Goal: Book appointment/travel/reservation

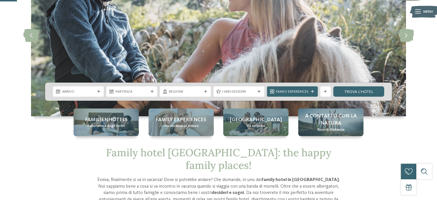
scroll to position [86, 0]
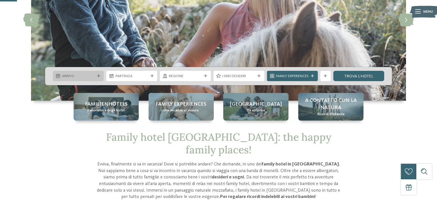
click at [99, 72] on div "Arrivo" at bounding box center [78, 76] width 51 height 10
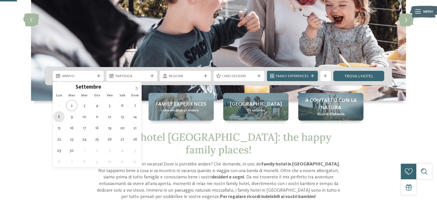
type div "[DATE]"
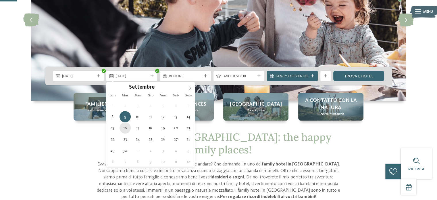
type div "[DATE]"
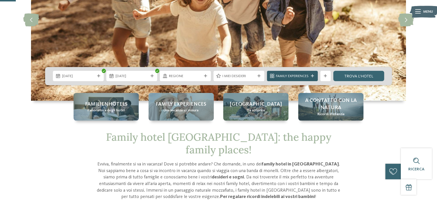
click at [313, 76] on icon at bounding box center [312, 75] width 3 height 3
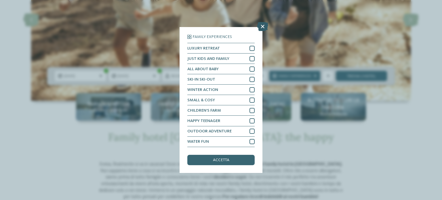
click at [264, 27] on icon at bounding box center [262, 26] width 11 height 9
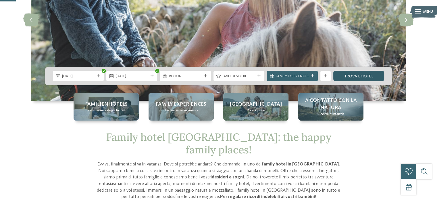
click at [358, 76] on link "trova l’hotel" at bounding box center [358, 76] width 51 height 10
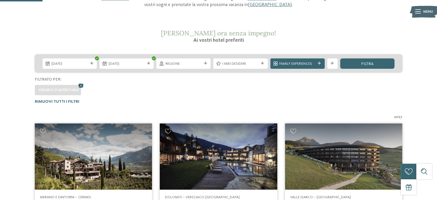
scroll to position [51, 0]
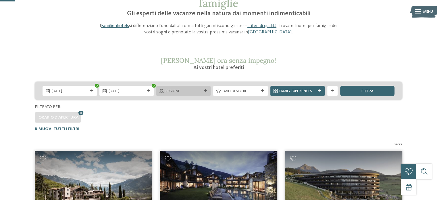
click at [204, 91] on div at bounding box center [205, 90] width 5 height 3
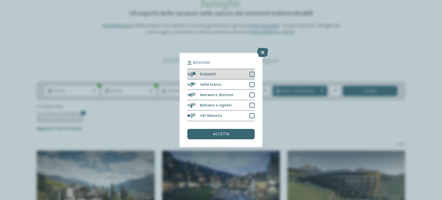
click at [253, 72] on div at bounding box center [251, 74] width 5 height 5
click at [221, 139] on div "accetta" at bounding box center [220, 134] width 67 height 10
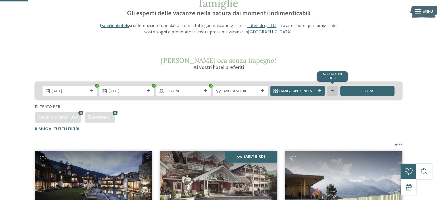
click at [335, 90] on div at bounding box center [332, 90] width 5 height 3
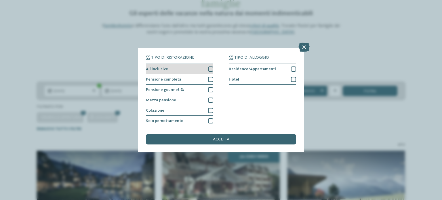
click at [208, 67] on div at bounding box center [210, 68] width 5 height 5
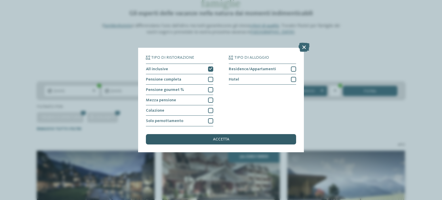
click at [234, 137] on div "accetta" at bounding box center [221, 139] width 150 height 10
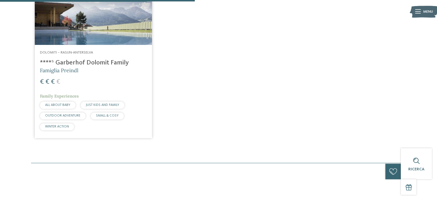
scroll to position [224, 0]
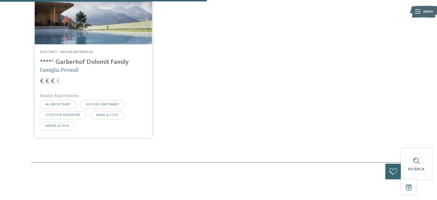
click at [80, 58] on div "Dolomiti – Rasun-Anterselva ****ˢ Garberhof Dolomit Family Famiglia Preindl € €…" at bounding box center [93, 90] width 117 height 93
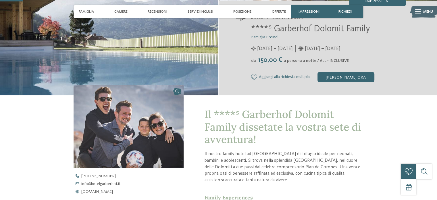
scroll to position [115, 0]
